Goal: Transaction & Acquisition: Purchase product/service

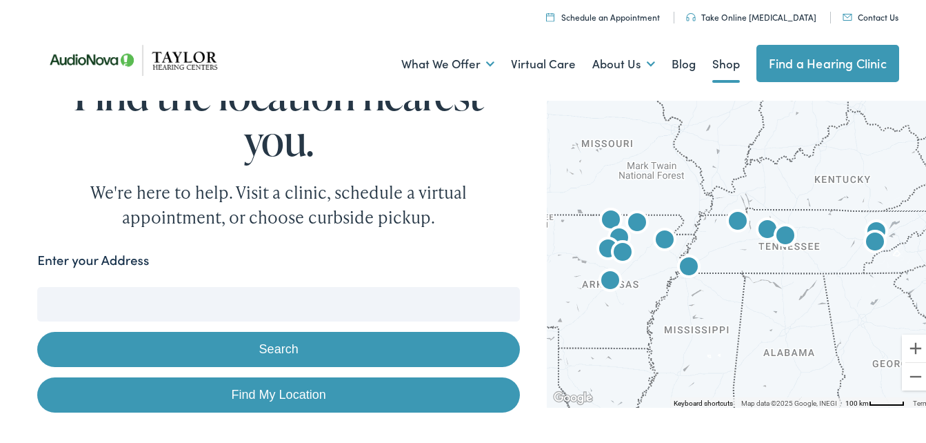
click at [716, 62] on link "Shop" at bounding box center [726, 61] width 28 height 51
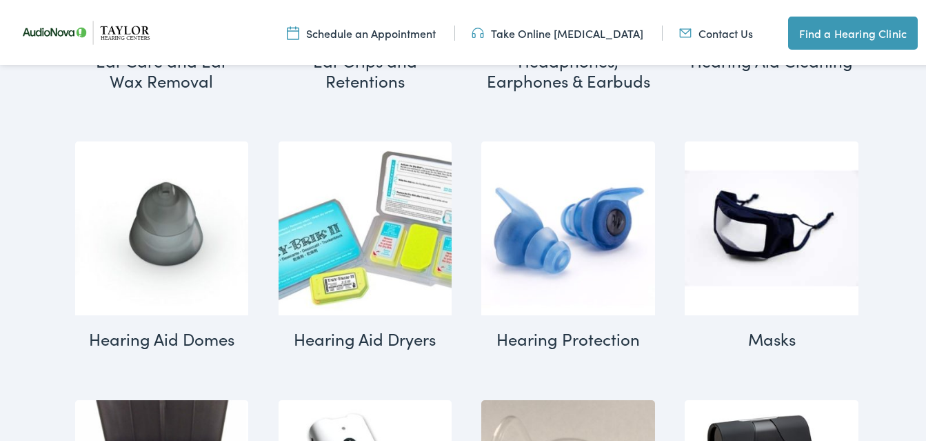
scroll to position [1201, 0]
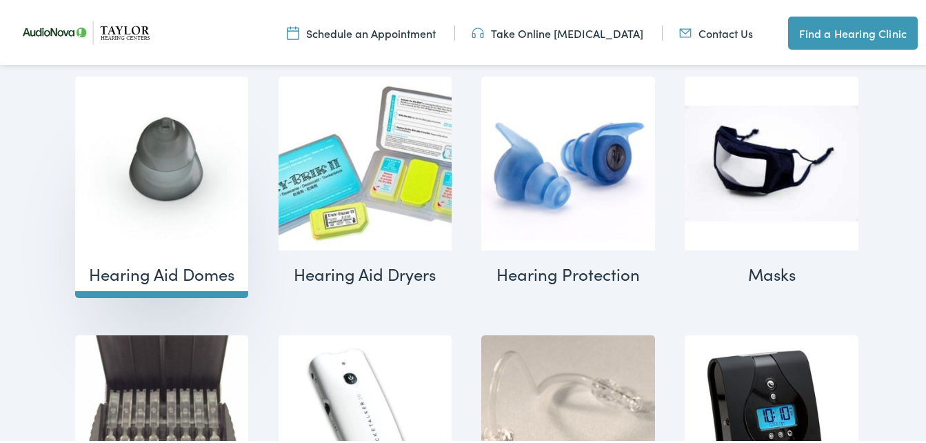
click at [166, 159] on img "Visit product category Hearing Aid Domes" at bounding box center [162, 161] width 174 height 174
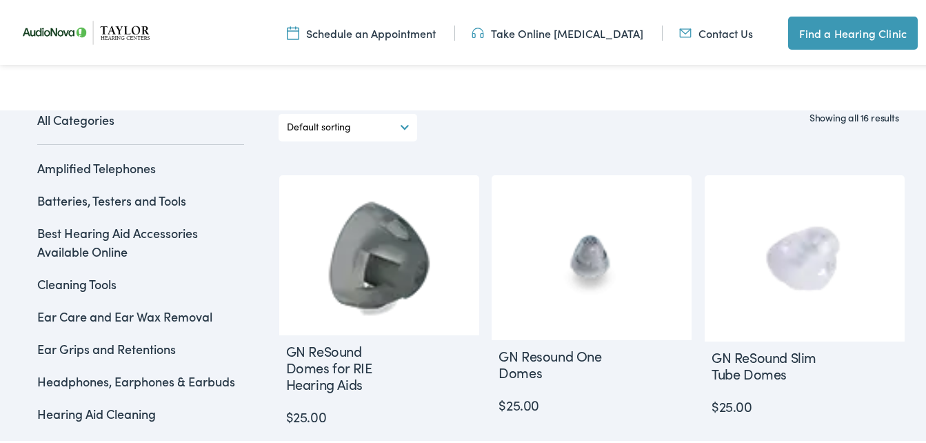
scroll to position [367, 0]
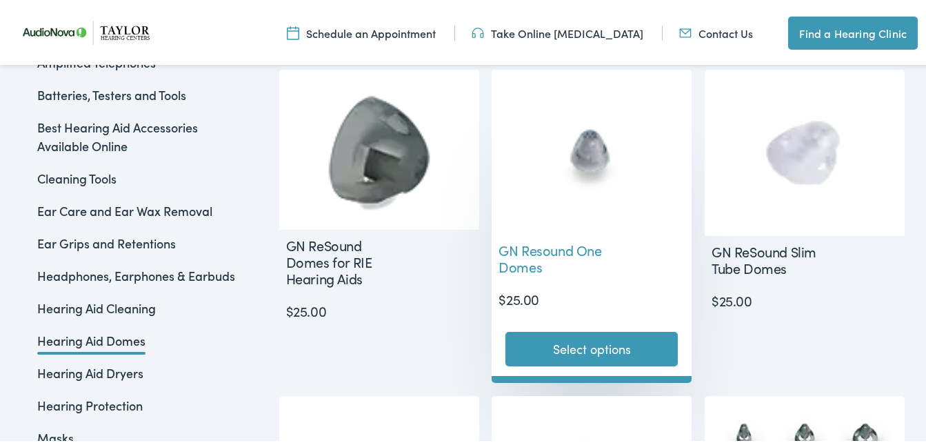
click at [580, 145] on img at bounding box center [592, 149] width 200 height 165
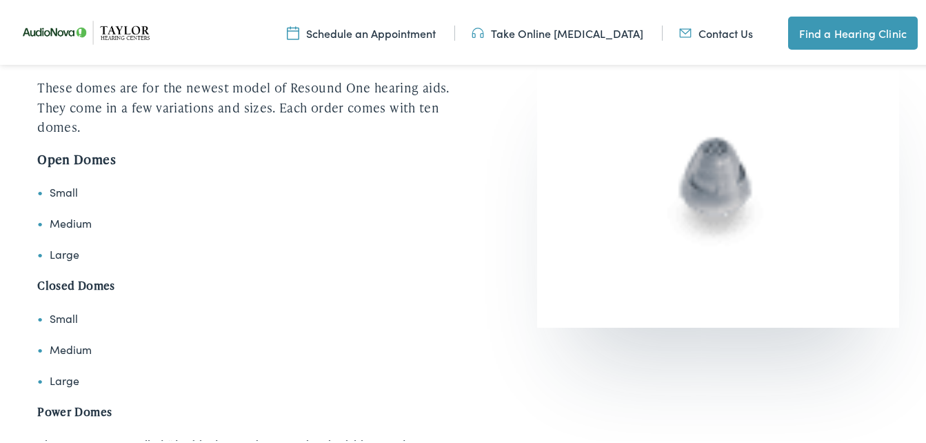
scroll to position [122, 0]
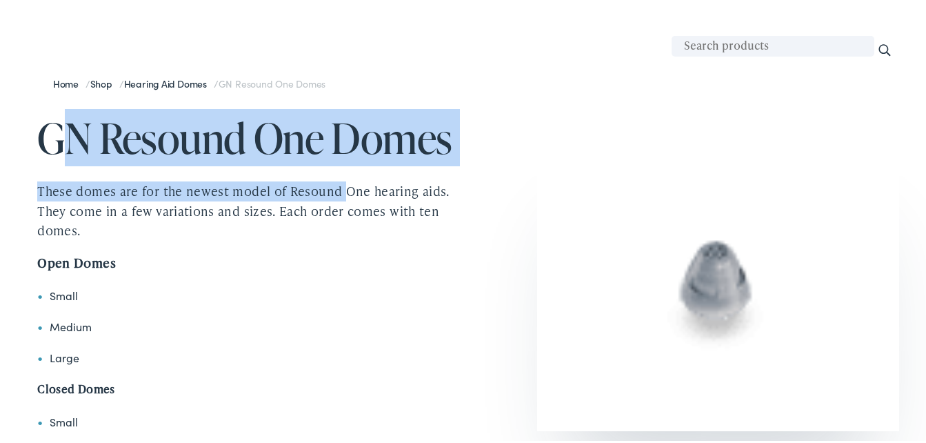
drag, startPoint x: 61, startPoint y: 137, endPoint x: 343, endPoint y: 170, distance: 283.2
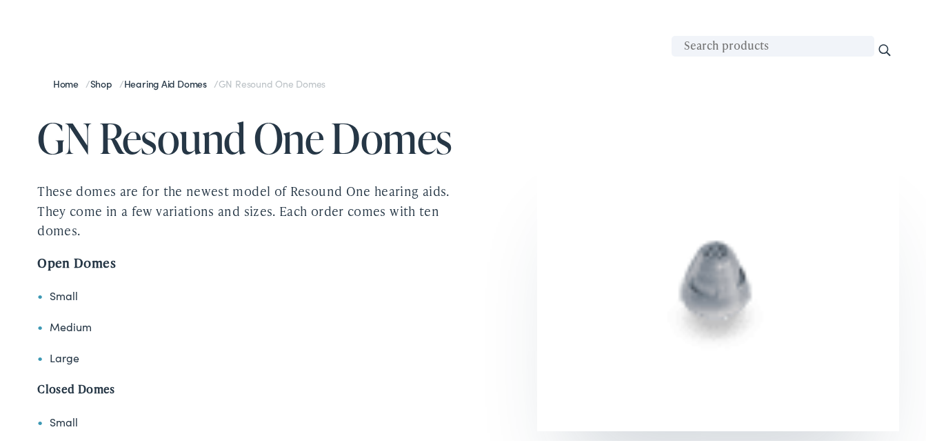
drag, startPoint x: 26, startPoint y: 132, endPoint x: 34, endPoint y: 136, distance: 9.3
click at [41, 134] on h1 "GN Resound One Domes" at bounding box center [252, 135] width 431 height 46
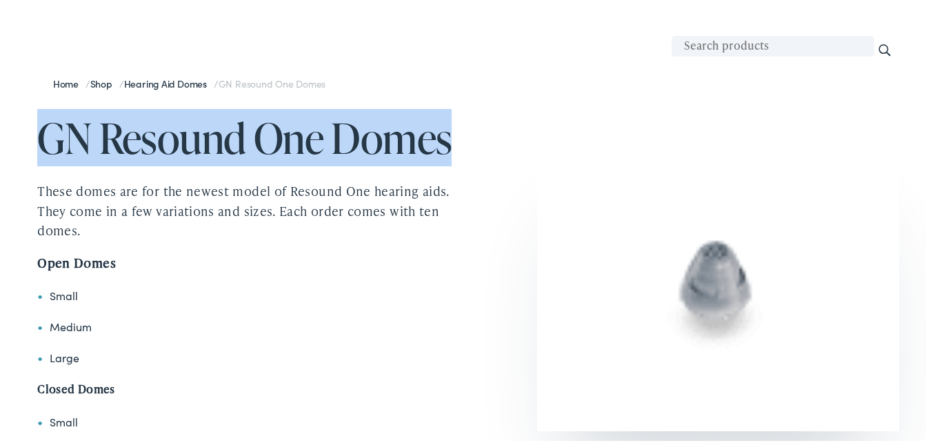
drag, startPoint x: 41, startPoint y: 134, endPoint x: 450, endPoint y: 152, distance: 409.3
click at [450, 153] on h1 "GN Resound One Domes" at bounding box center [252, 135] width 431 height 46
drag, startPoint x: 450, startPoint y: 152, endPoint x: 391, endPoint y: 135, distance: 61.8
copy h1 "GN Resound One Domes"
